Goal: Task Accomplishment & Management: Complete application form

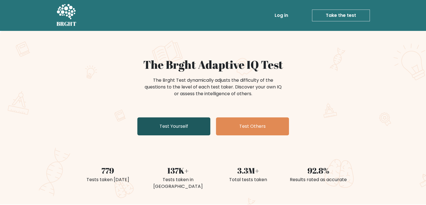
click at [181, 125] on link "Test Yourself" at bounding box center [173, 126] width 73 height 18
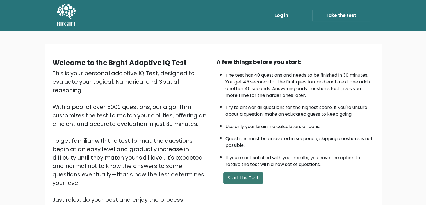
click at [240, 178] on button "Start the Test" at bounding box center [243, 177] width 40 height 11
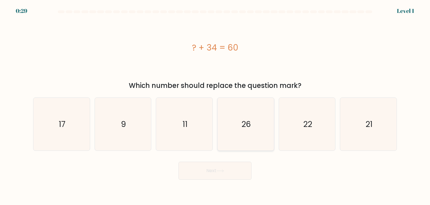
click at [256, 128] on icon "26" at bounding box center [245, 124] width 53 height 53
click at [215, 105] on input "d. 26" at bounding box center [215, 103] width 0 height 3
radio input "true"
click at [210, 166] on button "Next" at bounding box center [214, 171] width 73 height 18
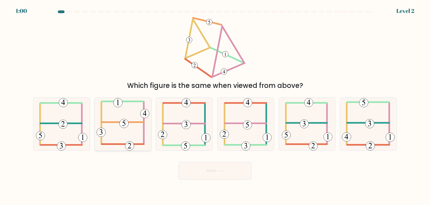
click at [130, 124] on icon at bounding box center [122, 124] width 53 height 53
click at [215, 105] on input "b." at bounding box center [215, 103] width 0 height 3
radio input "true"
click at [223, 175] on button "Next" at bounding box center [214, 171] width 73 height 18
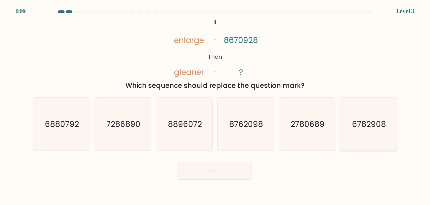
click at [360, 128] on text "6782908" at bounding box center [369, 124] width 34 height 11
click at [215, 105] on input "f. 6782908" at bounding box center [215, 103] width 0 height 3
radio input "true"
click at [223, 166] on button "Next" at bounding box center [214, 171] width 73 height 18
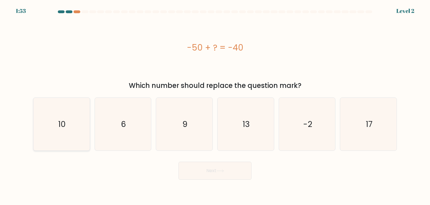
click at [42, 132] on icon "10" at bounding box center [61, 124] width 53 height 53
click at [215, 105] on input "a. 10" at bounding box center [215, 103] width 0 height 3
radio input "true"
click at [199, 172] on button "Next" at bounding box center [214, 171] width 73 height 18
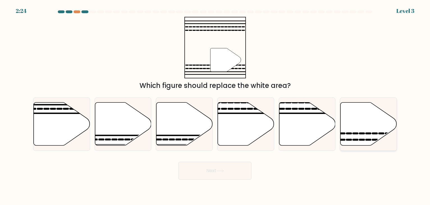
click at [365, 136] on icon at bounding box center [368, 123] width 56 height 43
click at [215, 105] on input "f." at bounding box center [215, 103] width 0 height 3
radio input "true"
click at [233, 169] on button "Next" at bounding box center [214, 171] width 73 height 18
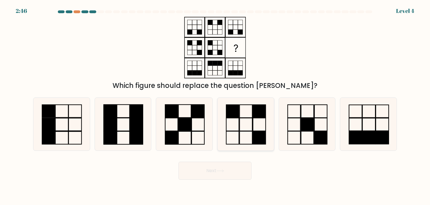
click at [242, 135] on icon at bounding box center [245, 124] width 53 height 53
click at [215, 105] on input "d." at bounding box center [215, 103] width 0 height 3
radio input "true"
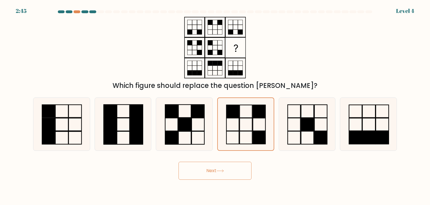
click at [220, 171] on icon at bounding box center [220, 170] width 8 height 3
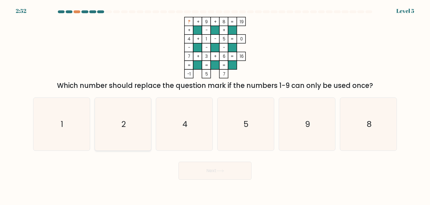
click at [104, 137] on icon "2" at bounding box center [122, 124] width 53 height 53
click at [215, 105] on input "b. 2" at bounding box center [215, 103] width 0 height 3
radio input "true"
click at [220, 177] on button "Next" at bounding box center [214, 171] width 73 height 18
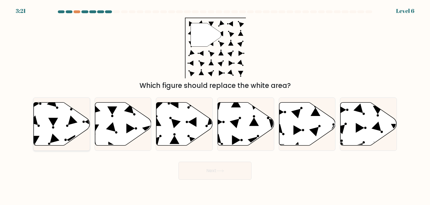
click at [47, 117] on icon at bounding box center [62, 123] width 56 height 43
click at [215, 105] on input "a." at bounding box center [215, 103] width 0 height 3
radio input "true"
click at [219, 171] on icon at bounding box center [220, 170] width 7 height 3
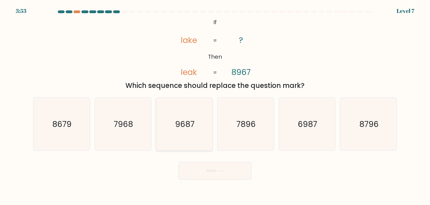
click at [188, 126] on text "9687" at bounding box center [184, 124] width 19 height 11
click at [215, 105] on input "c. 9687" at bounding box center [215, 103] width 0 height 3
radio input "true"
click at [239, 165] on button "Next" at bounding box center [214, 171] width 73 height 18
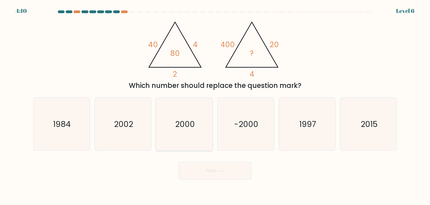
click at [182, 123] on text "2000" at bounding box center [185, 124] width 20 height 11
click at [215, 105] on input "c. [DATE]" at bounding box center [215, 103] width 0 height 3
radio input "true"
click at [220, 172] on icon at bounding box center [220, 170] width 8 height 3
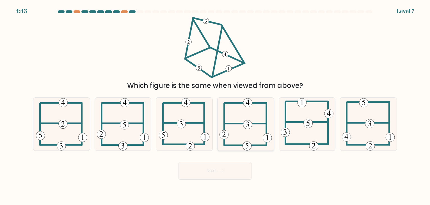
click at [252, 129] on icon at bounding box center [245, 124] width 52 height 53
click at [215, 105] on input "d." at bounding box center [215, 103] width 0 height 3
radio input "true"
click at [226, 166] on button "Next" at bounding box center [214, 171] width 73 height 18
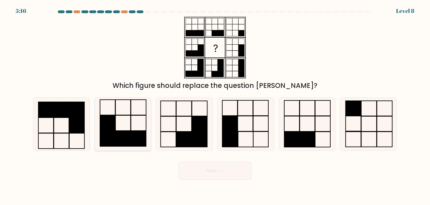
click at [140, 139] on rect at bounding box center [138, 138] width 15 height 15
click at [215, 105] on input "b." at bounding box center [215, 103] width 0 height 3
radio input "true"
click at [218, 171] on icon at bounding box center [220, 170] width 8 height 3
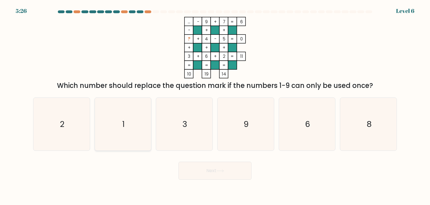
click at [113, 120] on icon "1" at bounding box center [122, 124] width 53 height 53
click at [215, 105] on input "b. 1" at bounding box center [215, 103] width 0 height 3
radio input "true"
click at [201, 169] on button "Next" at bounding box center [214, 171] width 73 height 18
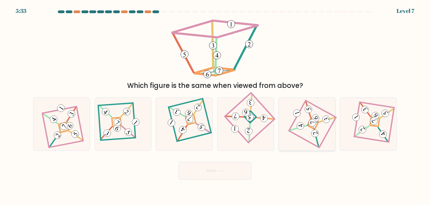
click at [318, 132] on 890 at bounding box center [314, 133] width 9 height 9
click at [215, 105] on input "e." at bounding box center [215, 103] width 0 height 3
radio input "true"
click at [231, 173] on button "Next" at bounding box center [214, 171] width 73 height 18
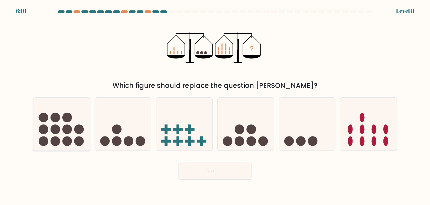
click at [73, 131] on icon at bounding box center [61, 124] width 56 height 47
click at [215, 105] on input "a." at bounding box center [215, 103] width 0 height 3
radio input "true"
click at [206, 172] on button "Next" at bounding box center [214, 171] width 73 height 18
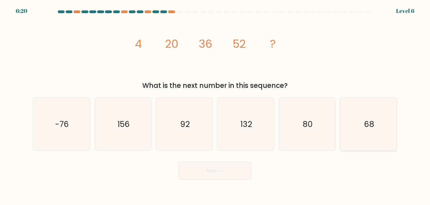
drag, startPoint x: 355, startPoint y: 142, endPoint x: 367, endPoint y: 131, distance: 16.1
click at [367, 131] on icon "68" at bounding box center [368, 124] width 53 height 53
click at [215, 105] on input "f. 68" at bounding box center [215, 103] width 0 height 3
radio input "true"
click at [235, 166] on button "Next" at bounding box center [214, 171] width 73 height 18
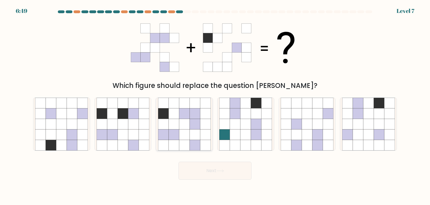
click at [182, 128] on icon at bounding box center [184, 124] width 10 height 10
click at [215, 105] on input "c." at bounding box center [215, 103] width 0 height 3
radio input "true"
click at [213, 170] on button "Next" at bounding box center [214, 171] width 73 height 18
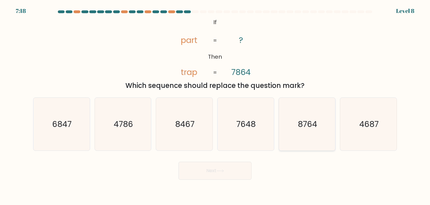
click at [295, 131] on icon "8764" at bounding box center [307, 124] width 53 height 53
click at [215, 105] on input "e. 8764" at bounding box center [215, 103] width 0 height 3
radio input "true"
click at [225, 168] on button "Next" at bounding box center [214, 171] width 73 height 18
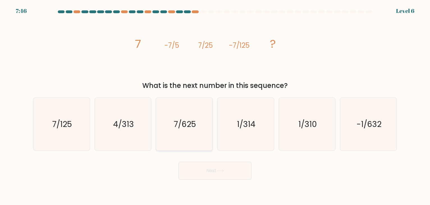
click at [168, 123] on icon "7/625" at bounding box center [184, 124] width 53 height 53
click at [215, 105] on input "c. 7/625" at bounding box center [215, 103] width 0 height 3
radio input "true"
click at [229, 168] on button "Next" at bounding box center [214, 171] width 73 height 18
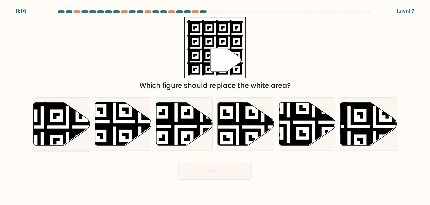
click at [61, 120] on icon at bounding box center [62, 123] width 56 height 43
click at [215, 105] on input "a." at bounding box center [215, 103] width 0 height 3
radio input "true"
click at [222, 170] on icon at bounding box center [220, 170] width 8 height 3
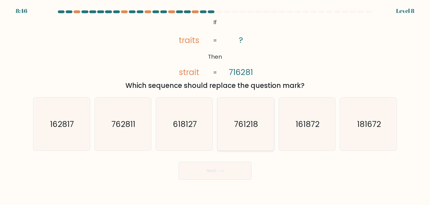
click at [236, 136] on icon "761218" at bounding box center [245, 124] width 53 height 53
click at [215, 105] on input "d. 761218" at bounding box center [215, 103] width 0 height 3
radio input "true"
click at [232, 167] on button "Next" at bounding box center [214, 171] width 73 height 18
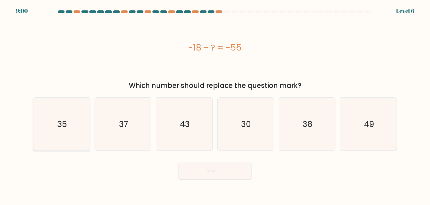
click at [61, 123] on text "35" at bounding box center [62, 124] width 10 height 11
click at [215, 105] on input "a. 35" at bounding box center [215, 103] width 0 height 3
radio input "true"
click at [231, 175] on button "Next" at bounding box center [214, 171] width 73 height 18
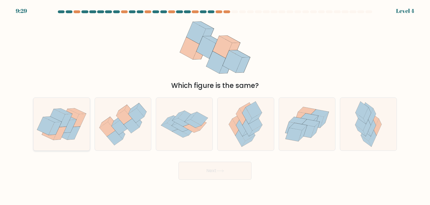
click at [70, 129] on icon at bounding box center [69, 125] width 13 height 13
click at [215, 105] on input "a." at bounding box center [215, 103] width 0 height 3
radio input "true"
click at [226, 169] on button "Next" at bounding box center [214, 171] width 73 height 18
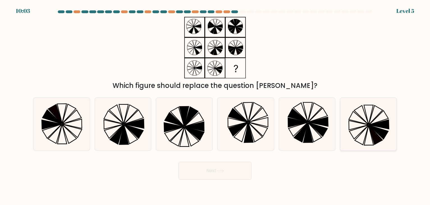
click at [381, 133] on icon at bounding box center [378, 132] width 19 height 14
click at [215, 105] on input "f." at bounding box center [215, 103] width 0 height 3
radio input "true"
click at [224, 169] on icon at bounding box center [220, 170] width 8 height 3
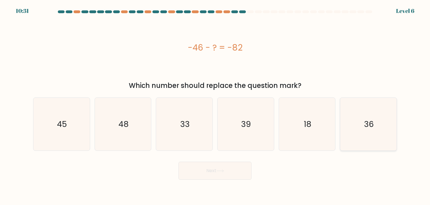
click at [366, 135] on icon "36" at bounding box center [368, 124] width 53 height 53
click at [215, 105] on input "f. 36" at bounding box center [215, 103] width 0 height 3
radio input "true"
click at [224, 171] on icon at bounding box center [220, 170] width 8 height 3
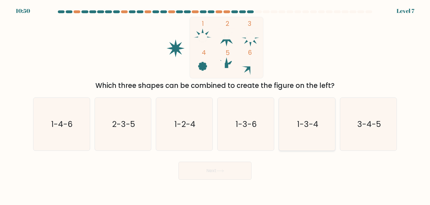
click at [304, 111] on icon "1-3-4" at bounding box center [307, 124] width 53 height 53
click at [215, 105] on input "e. 1-3-4" at bounding box center [215, 103] width 0 height 3
radio input "true"
click at [214, 165] on button "Next" at bounding box center [214, 171] width 73 height 18
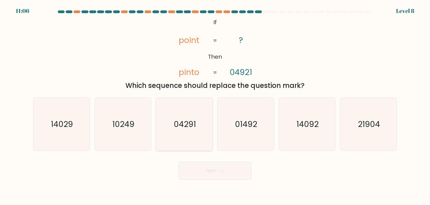
click at [182, 132] on icon "04291" at bounding box center [184, 124] width 53 height 53
click at [215, 105] on input "c. 04291" at bounding box center [215, 103] width 0 height 3
radio input "true"
click at [224, 170] on icon at bounding box center [220, 170] width 8 height 3
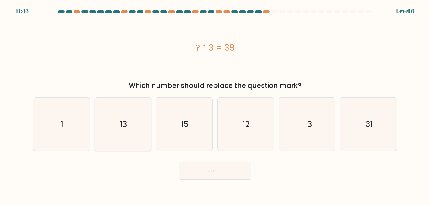
click at [135, 120] on icon "13" at bounding box center [122, 124] width 53 height 53
click at [215, 105] on input "b. 13" at bounding box center [215, 103] width 0 height 3
radio input "true"
click at [205, 170] on button "Next" at bounding box center [214, 171] width 73 height 18
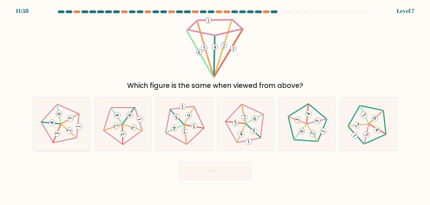
click at [77, 121] on icon at bounding box center [61, 124] width 42 height 42
click at [215, 105] on input "a." at bounding box center [215, 103] width 0 height 3
radio input "true"
click at [204, 166] on button "Next" at bounding box center [214, 171] width 73 height 18
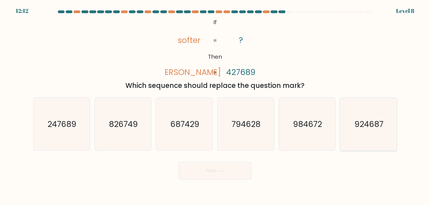
click at [361, 143] on icon "924687" at bounding box center [368, 124] width 53 height 53
click at [215, 105] on input "f. 924687" at bounding box center [215, 103] width 0 height 3
radio input "true"
click at [229, 176] on button "Next" at bounding box center [214, 171] width 73 height 18
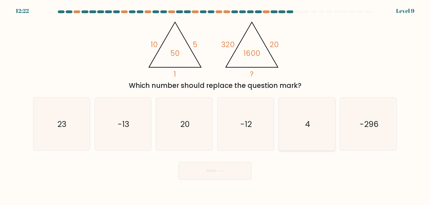
click at [299, 128] on icon "4" at bounding box center [307, 124] width 53 height 53
click at [215, 105] on input "e. 4" at bounding box center [215, 103] width 0 height 3
radio input "true"
click at [220, 166] on button "Next" at bounding box center [214, 171] width 73 height 18
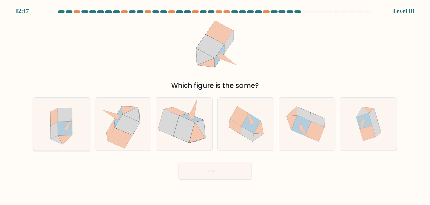
click at [66, 122] on icon at bounding box center [65, 128] width 15 height 14
click at [215, 105] on input "a." at bounding box center [215, 103] width 0 height 3
radio input "true"
click at [224, 161] on div "Next" at bounding box center [215, 168] width 370 height 22
click at [227, 165] on button "Next" at bounding box center [214, 171] width 73 height 18
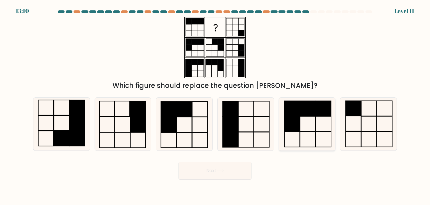
click at [287, 132] on rect at bounding box center [291, 139] width 15 height 15
click at [215, 105] on input "e." at bounding box center [215, 103] width 0 height 3
radio input "true"
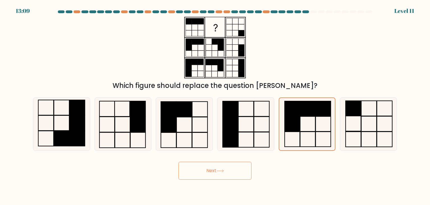
click at [230, 168] on button "Next" at bounding box center [214, 171] width 73 height 18
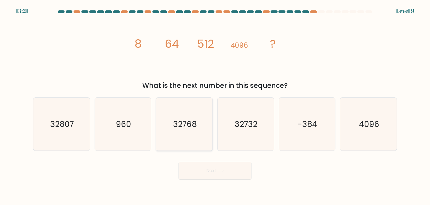
click at [195, 125] on text "32768" at bounding box center [185, 124] width 24 height 11
click at [215, 105] on input "c. 32768" at bounding box center [215, 103] width 0 height 3
radio input "true"
click at [214, 167] on button "Next" at bounding box center [214, 171] width 73 height 18
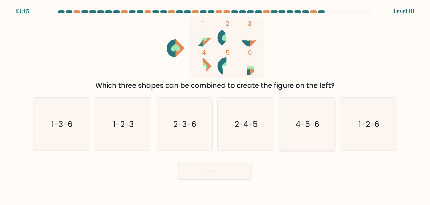
click at [297, 128] on text "4-5-6" at bounding box center [307, 124] width 24 height 11
click at [215, 105] on input "e. 4-5-6" at bounding box center [215, 103] width 0 height 3
radio input "true"
click at [221, 174] on button "Next" at bounding box center [214, 171] width 73 height 18
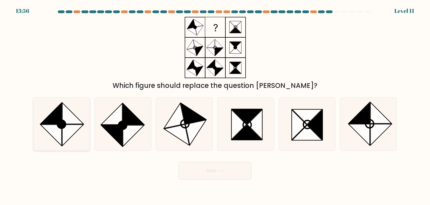
click at [60, 130] on icon at bounding box center [50, 135] width 21 height 21
click at [215, 105] on input "a." at bounding box center [215, 103] width 0 height 3
radio input "true"
click at [249, 171] on button "Next" at bounding box center [214, 171] width 73 height 18
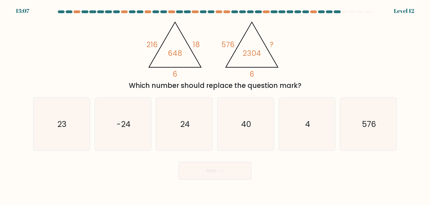
click at [23, 139] on form at bounding box center [215, 94] width 430 height 169
click at [46, 135] on icon "23" at bounding box center [61, 124] width 53 height 53
click at [215, 105] on input "a. 23" at bounding box center [215, 103] width 0 height 3
radio input "true"
click at [231, 171] on button "Next" at bounding box center [214, 171] width 73 height 18
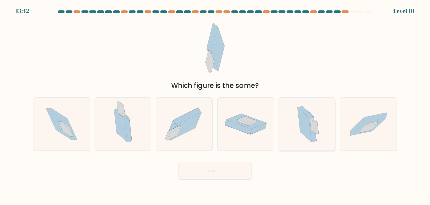
click at [318, 143] on icon at bounding box center [307, 124] width 32 height 53
click at [215, 105] on input "e." at bounding box center [215, 103] width 0 height 3
radio input "true"
click at [63, 130] on icon at bounding box center [65, 129] width 12 height 15
click at [215, 105] on input "a." at bounding box center [215, 103] width 0 height 3
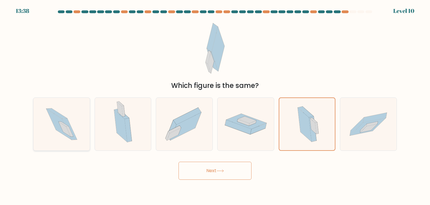
radio input "true"
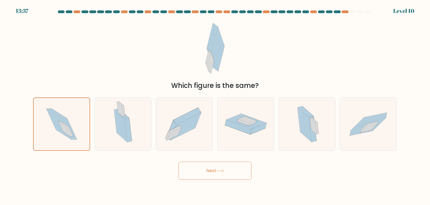
click at [233, 172] on button "Next" at bounding box center [214, 171] width 73 height 18
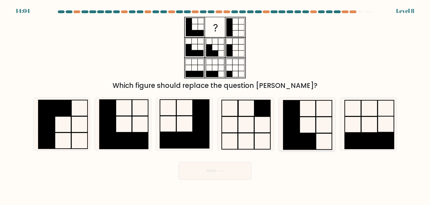
click at [300, 135] on rect at bounding box center [307, 141] width 16 height 16
click at [215, 105] on input "e." at bounding box center [215, 103] width 0 height 3
radio input "true"
click at [220, 173] on button "Next" at bounding box center [214, 171] width 73 height 18
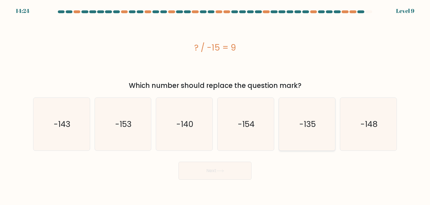
click at [307, 121] on text "-135" at bounding box center [307, 124] width 17 height 11
click at [215, 105] on input "e. -135" at bounding box center [215, 103] width 0 height 3
radio input "true"
click at [221, 171] on icon at bounding box center [220, 170] width 8 height 3
